Goal: Task Accomplishment & Management: Manage account settings

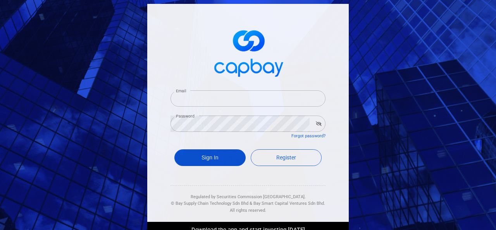
type input "[EMAIL_ADDRESS][DOMAIN_NAME]"
click at [194, 159] on button "Sign In" at bounding box center [209, 157] width 71 height 17
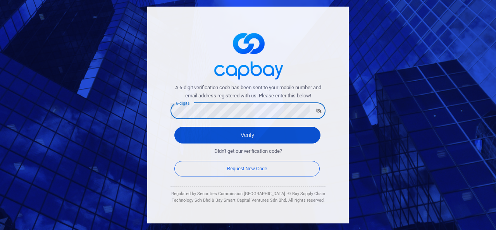
click at [195, 137] on button "Verify" at bounding box center [247, 135] width 146 height 17
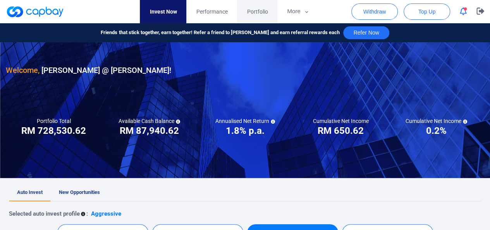
click at [258, 15] on span "Portfolio" at bounding box center [257, 11] width 21 height 9
click at [481, 9] on icon "button" at bounding box center [480, 11] width 8 height 7
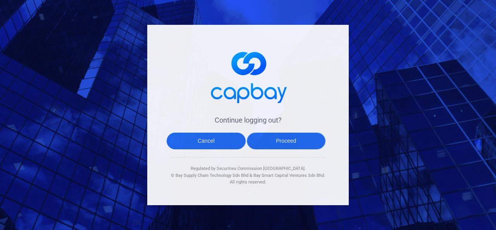
click at [275, 141] on button "Proceed" at bounding box center [286, 140] width 79 height 17
